Goal: Task Accomplishment & Management: Use online tool/utility

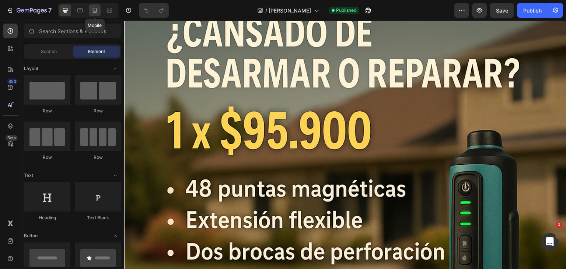
click at [96, 8] on icon at bounding box center [95, 10] width 4 height 5
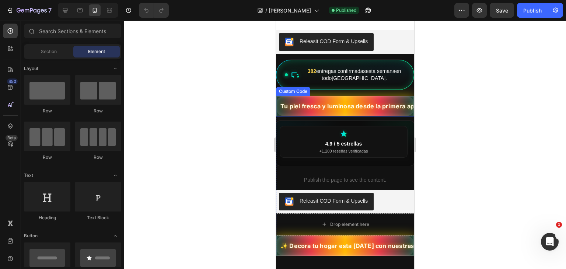
scroll to position [283, 0]
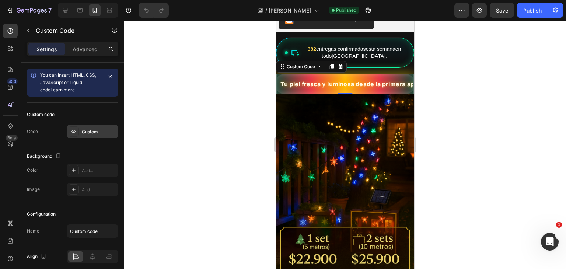
click at [95, 137] on div "Custom" at bounding box center [93, 131] width 52 height 13
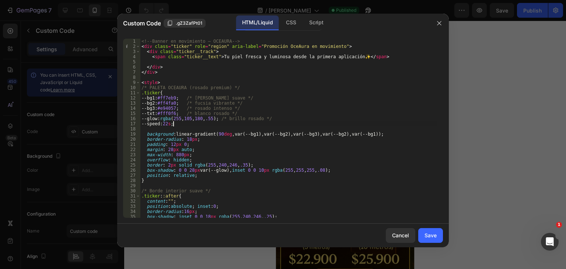
click at [174, 122] on div "<!-- Banner en movimiento – OCEAURA --> < div class = "ticker" role = "region" …" at bounding box center [289, 134] width 298 height 190
type textarea "</style>"
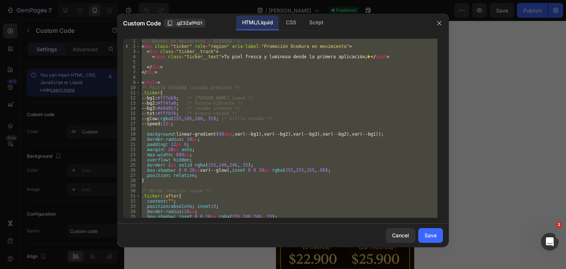
paste textarea
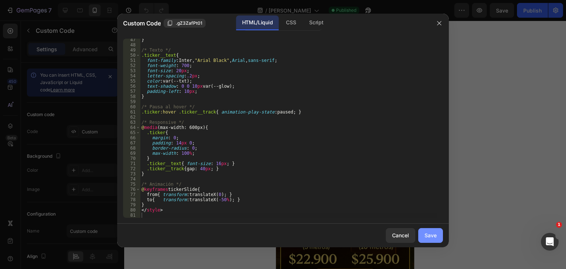
click at [434, 228] on button "Save" at bounding box center [431, 235] width 25 height 15
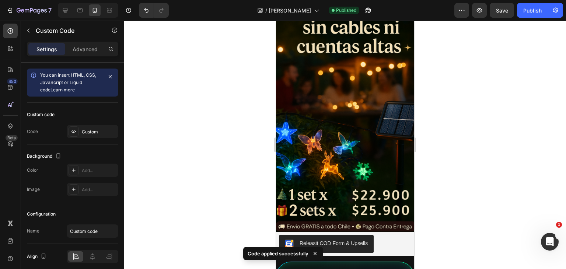
scroll to position [73, 0]
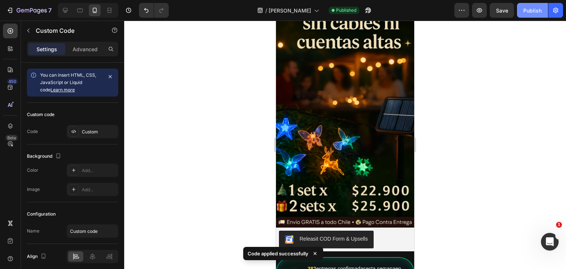
click at [522, 9] on button "Publish" at bounding box center [532, 10] width 31 height 15
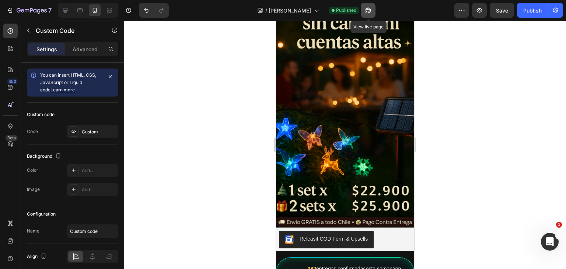
click at [367, 14] on button "button" at bounding box center [368, 10] width 15 height 15
